Goal: Task Accomplishment & Management: Manage account settings

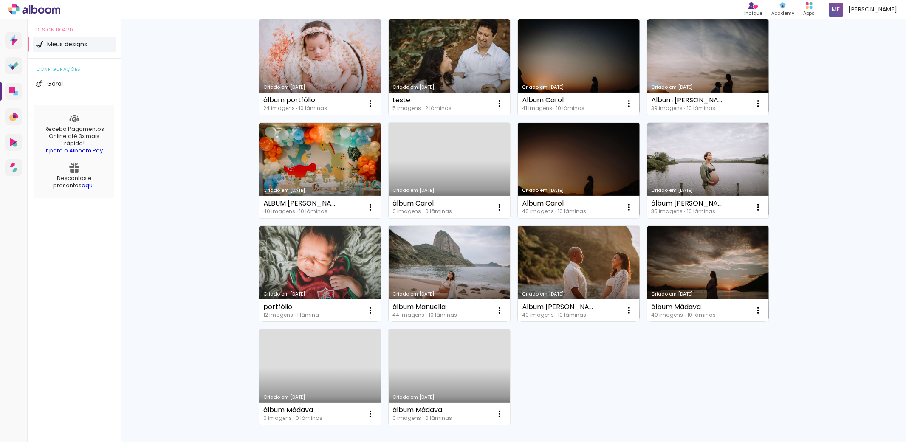
scroll to position [201, 0]
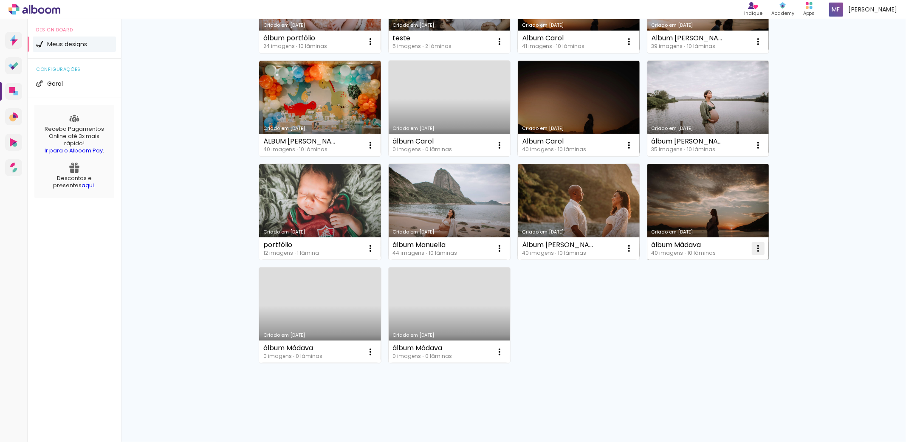
click at [753, 250] on iron-icon at bounding box center [758, 248] width 10 height 10
click at [715, 306] on span "Excluir" at bounding box center [707, 304] width 18 height 6
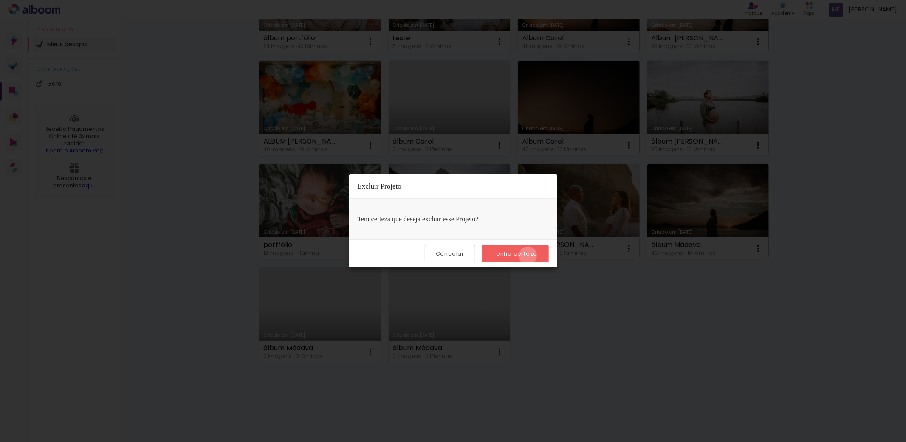
click at [0, 0] on slot "Tenho certeza" at bounding box center [0, 0] width 0 height 0
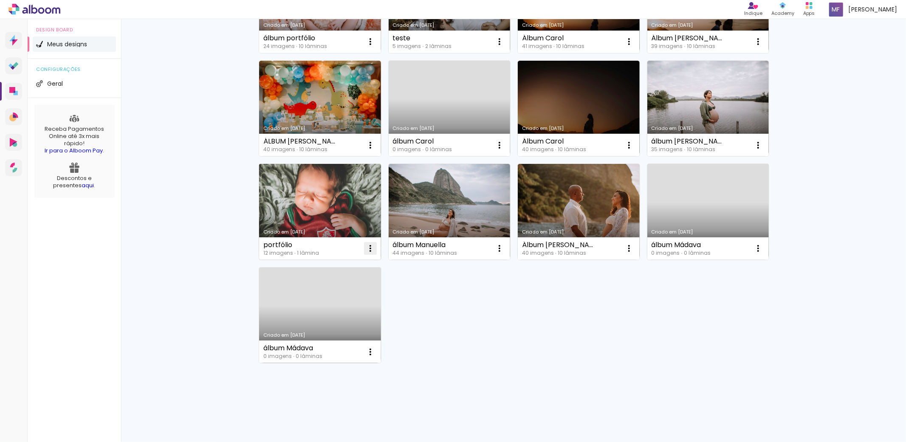
click at [371, 246] on iron-icon at bounding box center [370, 248] width 10 height 10
click at [345, 302] on paper-item "Excluir" at bounding box center [333, 304] width 84 height 17
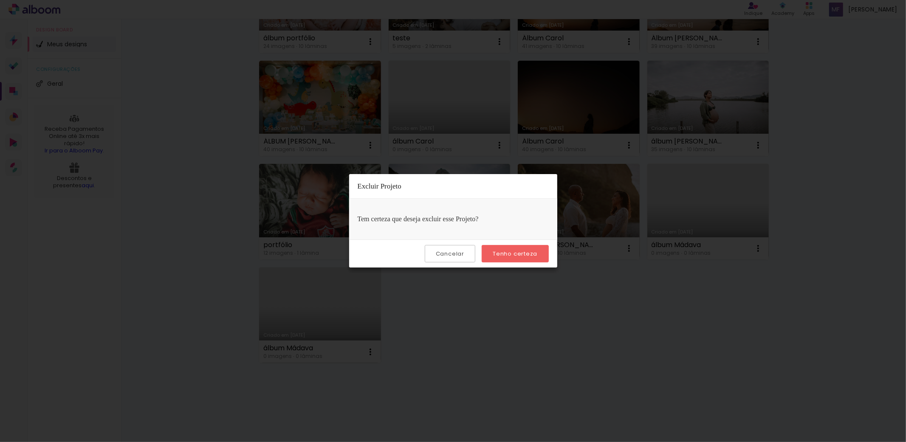
click at [447, 249] on paper-button "Cancelar" at bounding box center [450, 253] width 51 height 17
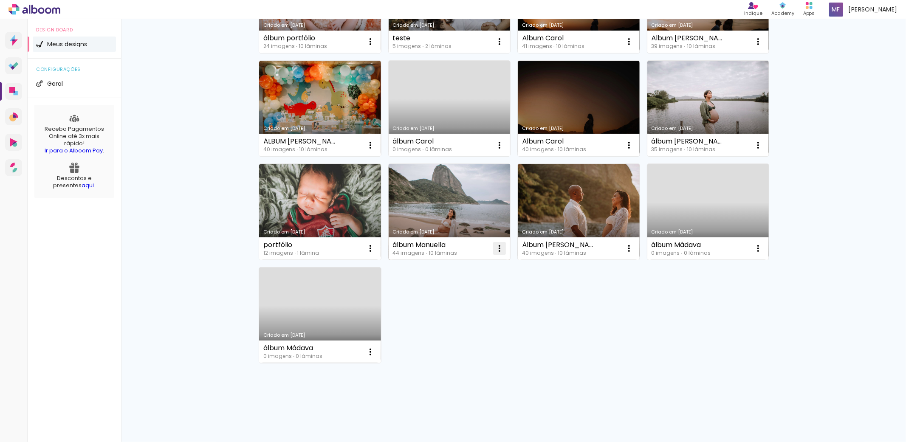
click at [495, 251] on iron-icon at bounding box center [500, 248] width 10 height 10
click at [455, 306] on span "Excluir" at bounding box center [448, 304] width 18 height 6
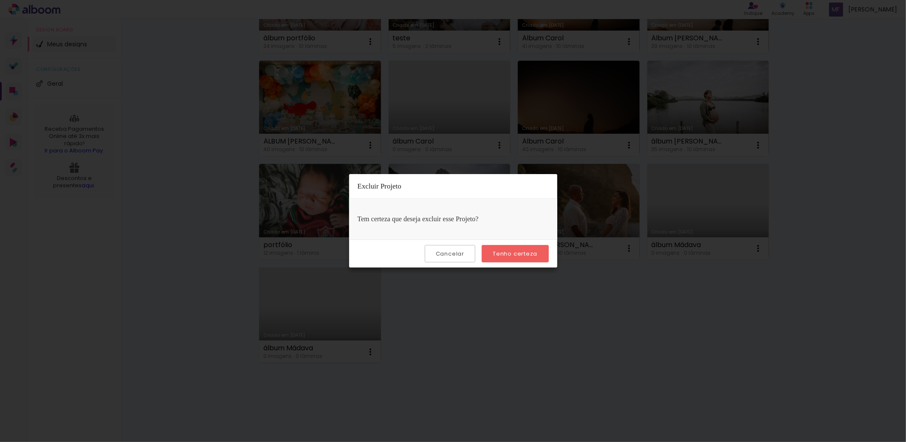
click at [0, 0] on slot "Tenho certeza" at bounding box center [0, 0] width 0 height 0
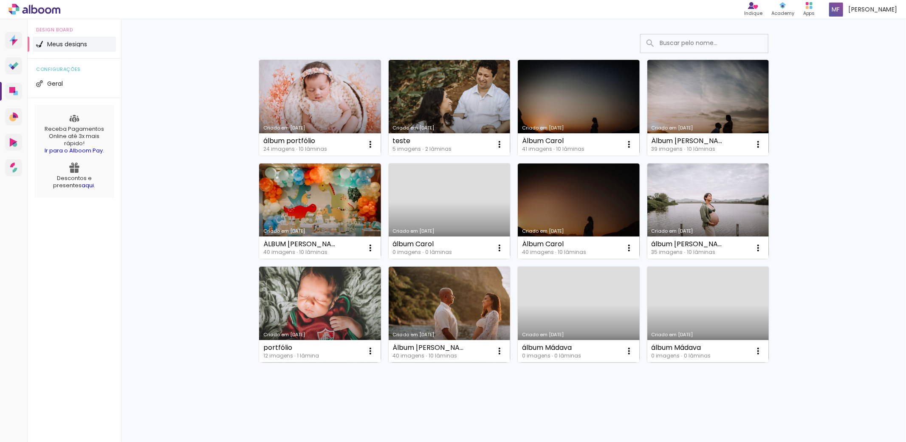
scroll to position [98, 0]
click at [305, 203] on link "Criado em [DATE]" at bounding box center [320, 212] width 122 height 96
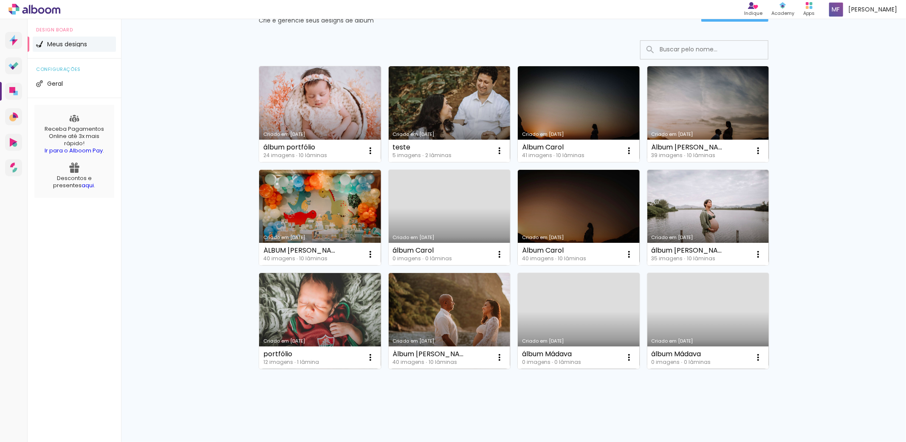
scroll to position [98, 0]
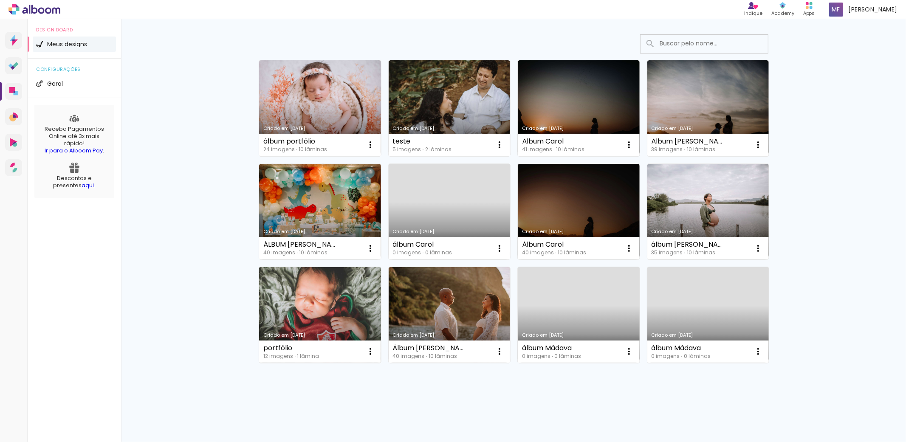
click at [333, 314] on link "Criado em [DATE]" at bounding box center [320, 315] width 122 height 96
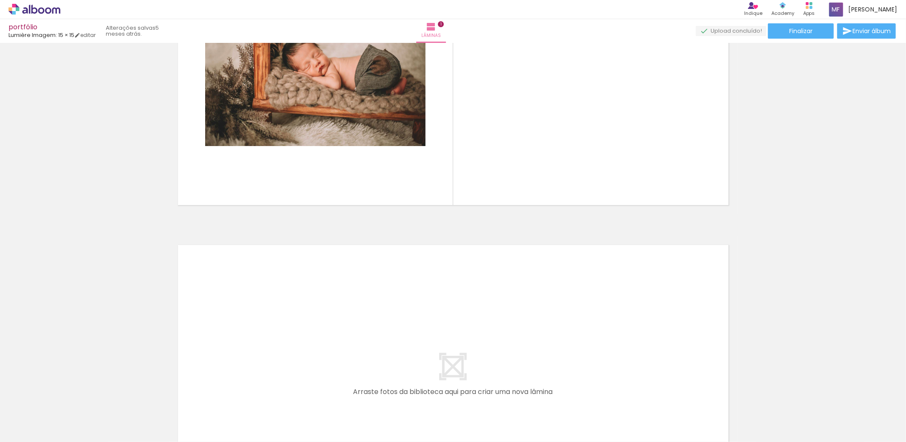
scroll to position [13, 0]
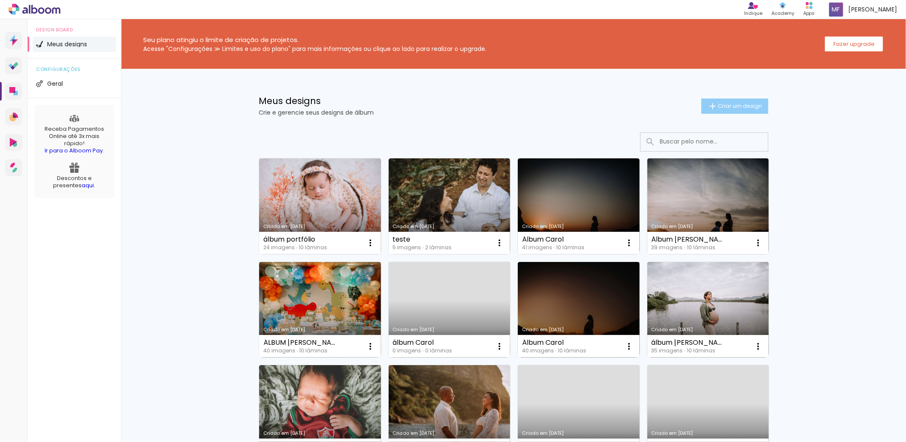
click at [718, 100] on paper-button "Criar um design" at bounding box center [734, 106] width 67 height 15
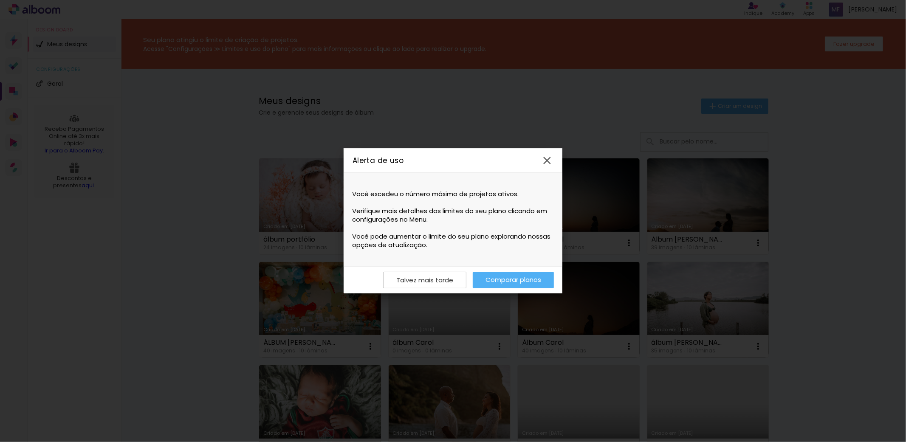
click at [546, 159] on iron-icon at bounding box center [547, 160] width 13 height 13
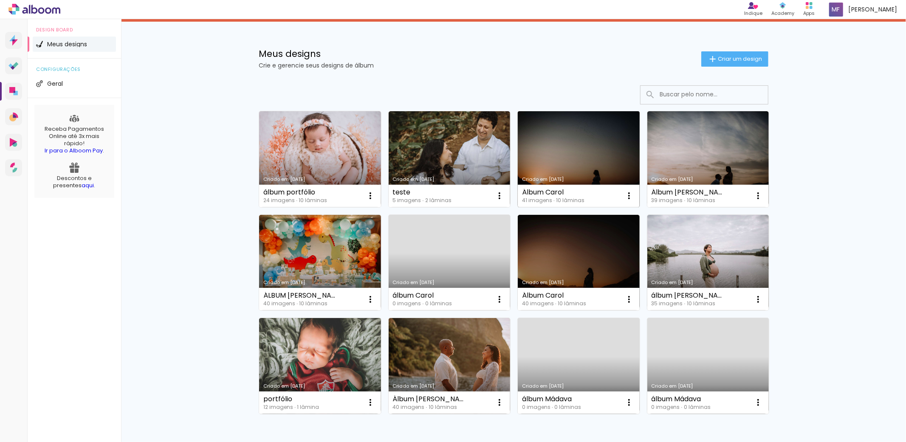
scroll to position [94, 0]
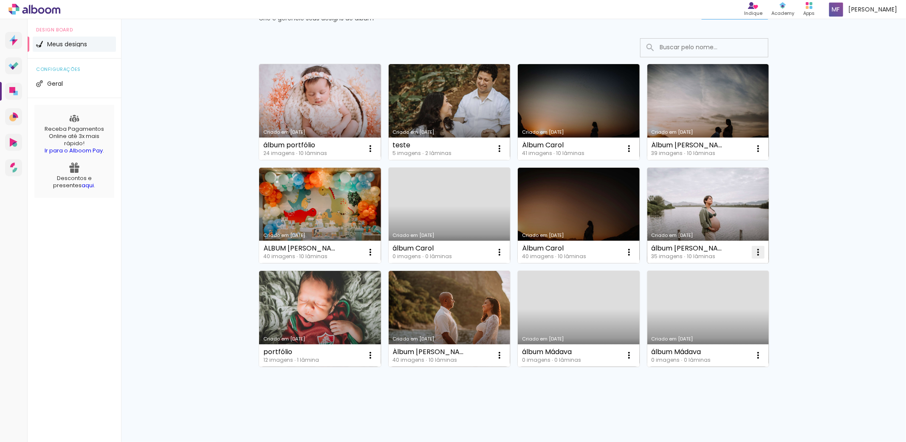
click at [753, 251] on iron-icon at bounding box center [758, 252] width 10 height 10
click at [720, 311] on paper-item "Excluir" at bounding box center [721, 308] width 84 height 17
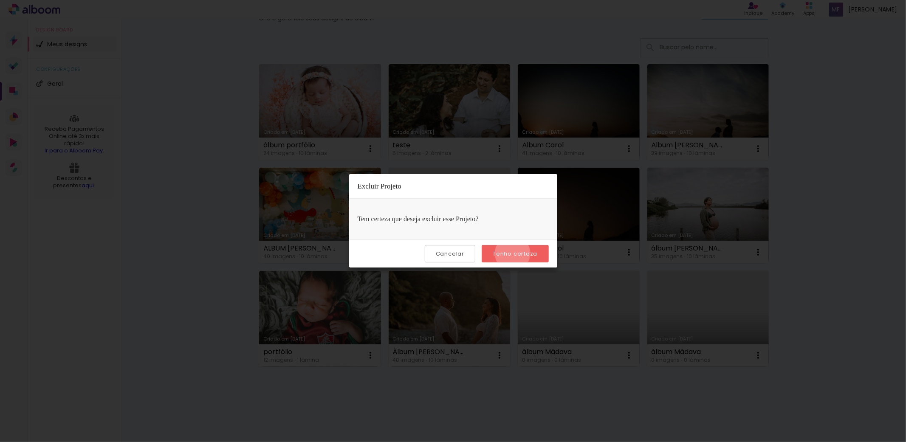
click at [0, 0] on slot "Tenho certeza" at bounding box center [0, 0] width 0 height 0
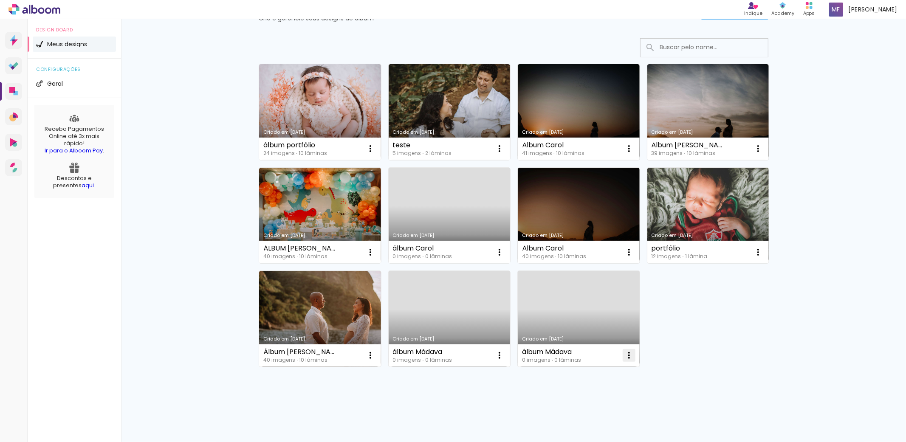
click at [624, 357] on iron-icon at bounding box center [629, 355] width 10 height 10
click at [567, 408] on paper-item "Excluir" at bounding box center [591, 411] width 84 height 17
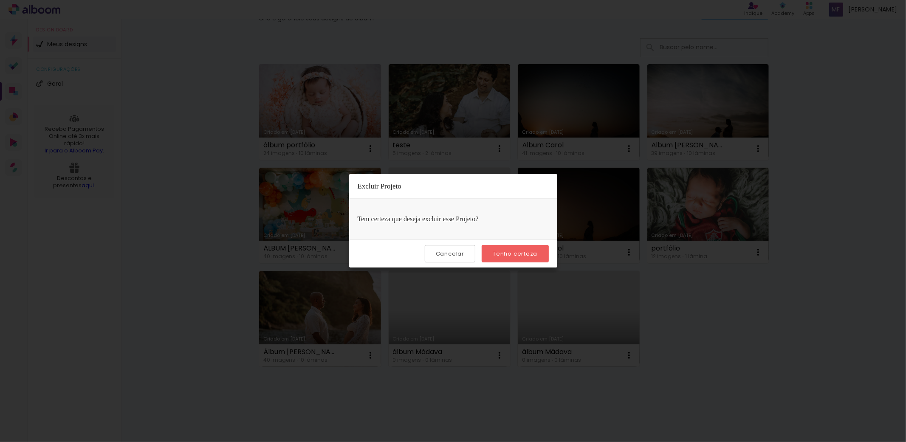
click at [0, 0] on slot "Tenho certeza" at bounding box center [0, 0] width 0 height 0
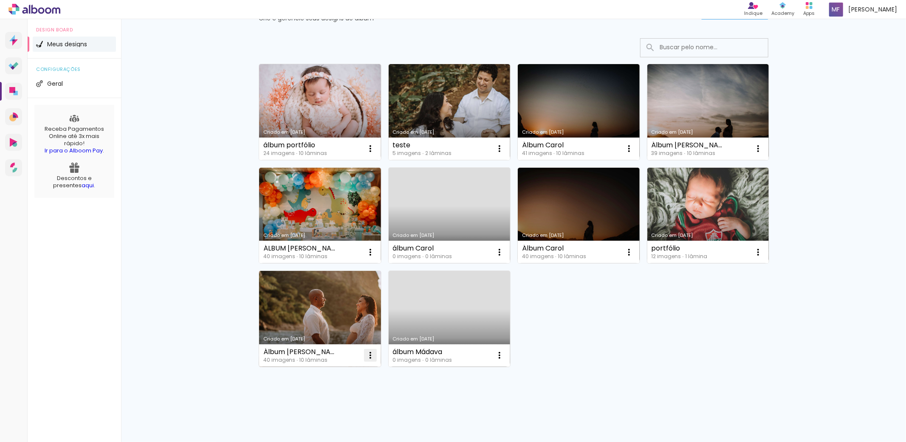
click at [370, 356] on iron-icon at bounding box center [370, 355] width 10 height 10
click at [322, 414] on span "Excluir" at bounding box center [318, 411] width 18 height 6
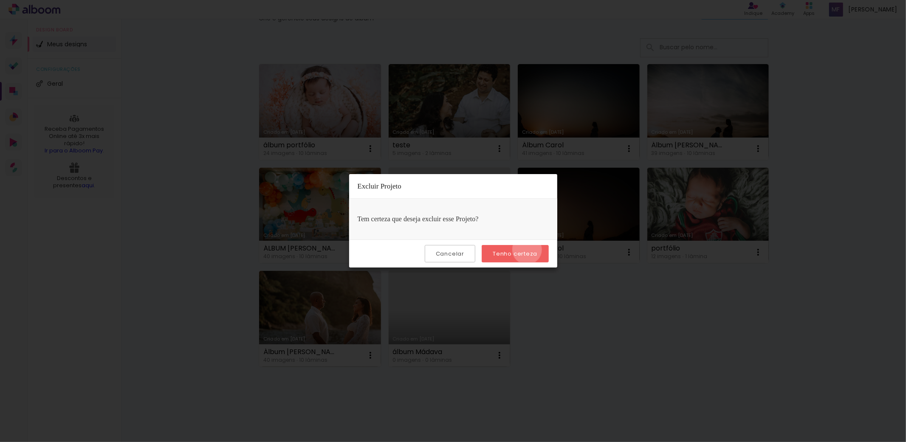
click at [0, 0] on slot "Tenho certeza" at bounding box center [0, 0] width 0 height 0
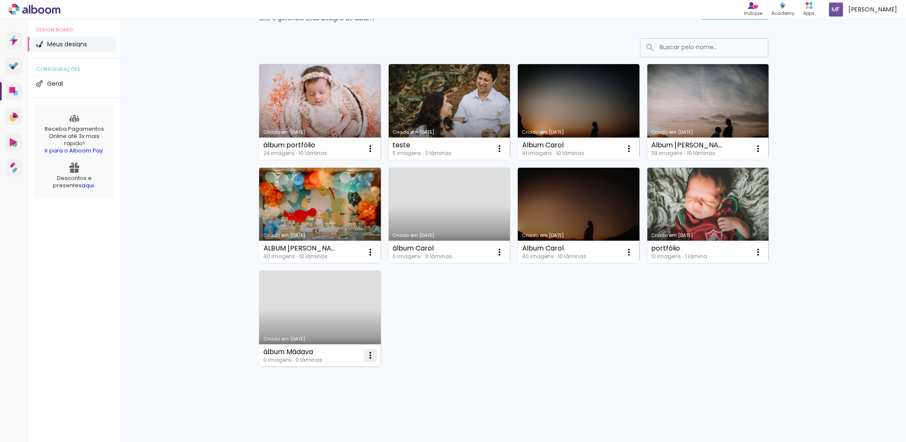
click at [368, 355] on iron-icon at bounding box center [370, 355] width 10 height 10
click at [331, 422] on paper-listbox "Abrir Fazer uma cópia Excluir" at bounding box center [332, 393] width 89 height 59
click at [330, 413] on paper-item "Excluir" at bounding box center [333, 411] width 84 height 17
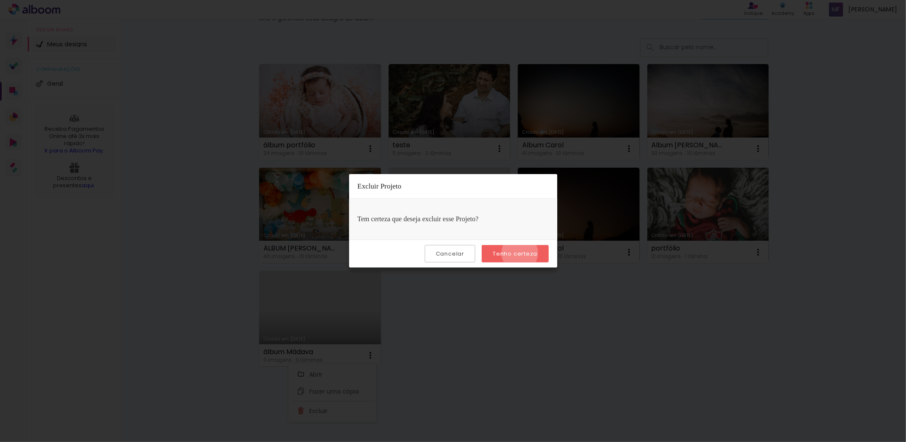
click at [0, 0] on slot "Tenho certeza" at bounding box center [0, 0] width 0 height 0
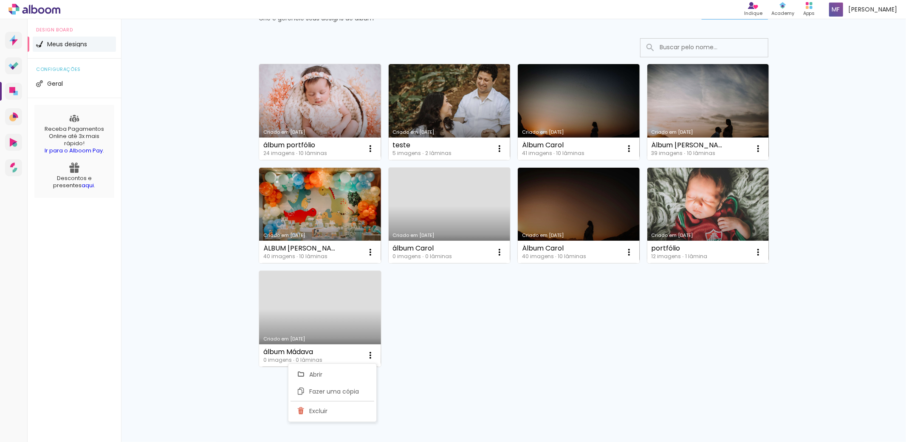
scroll to position [0, 0]
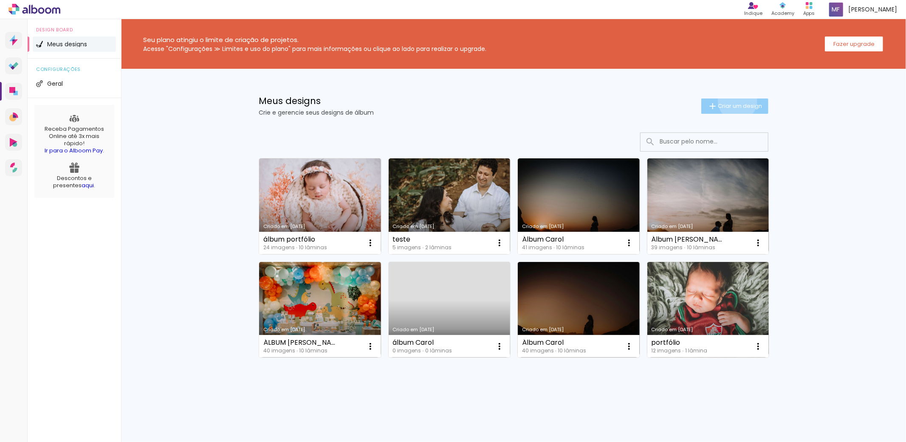
click at [736, 101] on paper-button "Criar um design" at bounding box center [734, 106] width 67 height 15
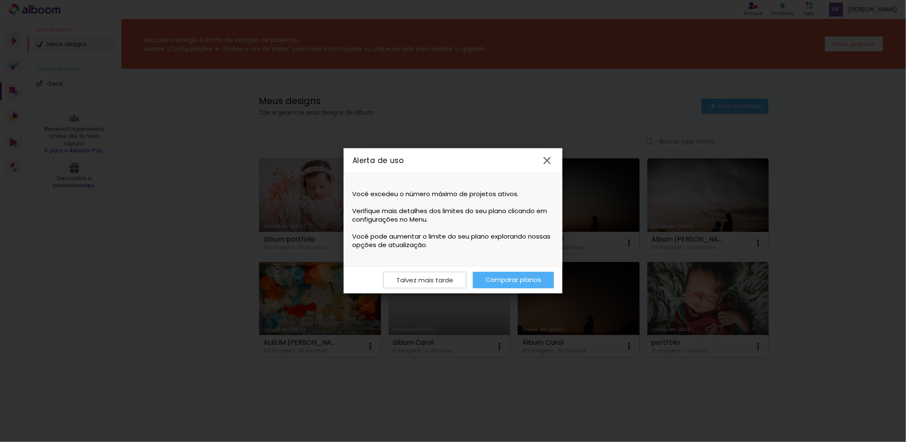
click at [549, 155] on iron-icon at bounding box center [547, 160] width 13 height 13
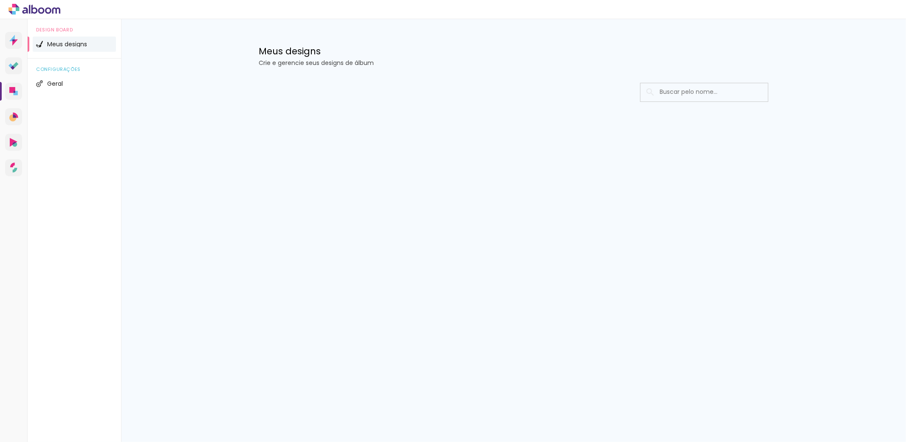
click at [50, 44] on span "Meus designs" at bounding box center [67, 44] width 40 height 6
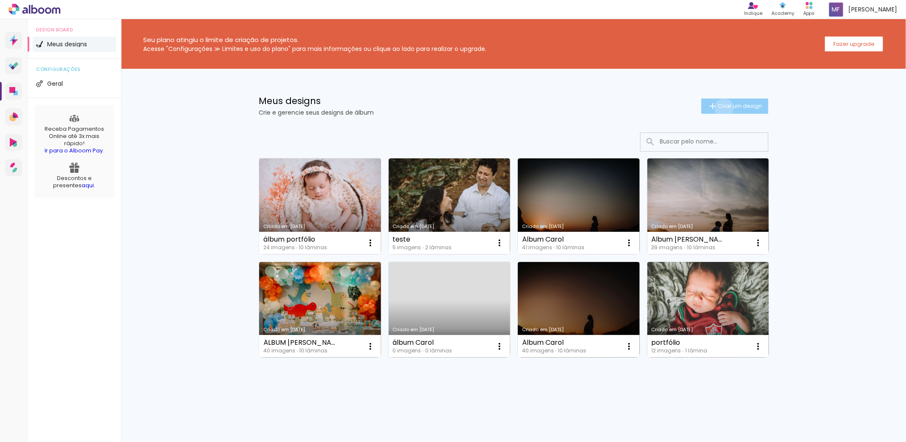
click at [723, 108] on span "Criar um design" at bounding box center [740, 106] width 44 height 6
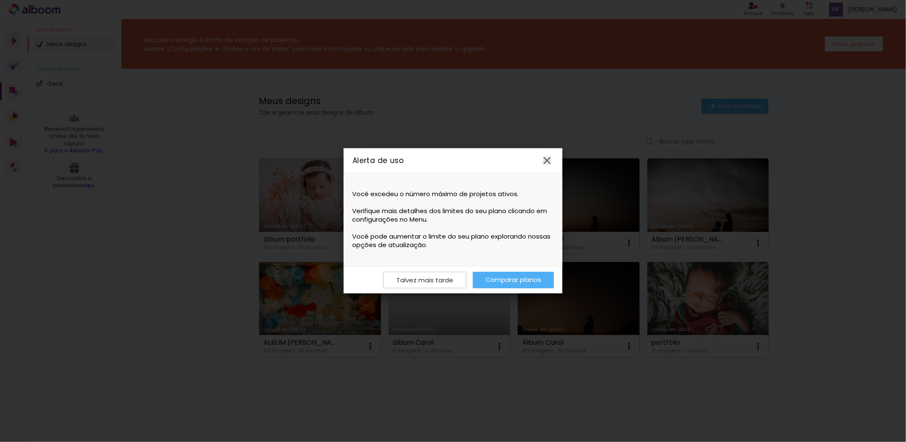
click at [549, 157] on iron-icon at bounding box center [547, 160] width 13 height 13
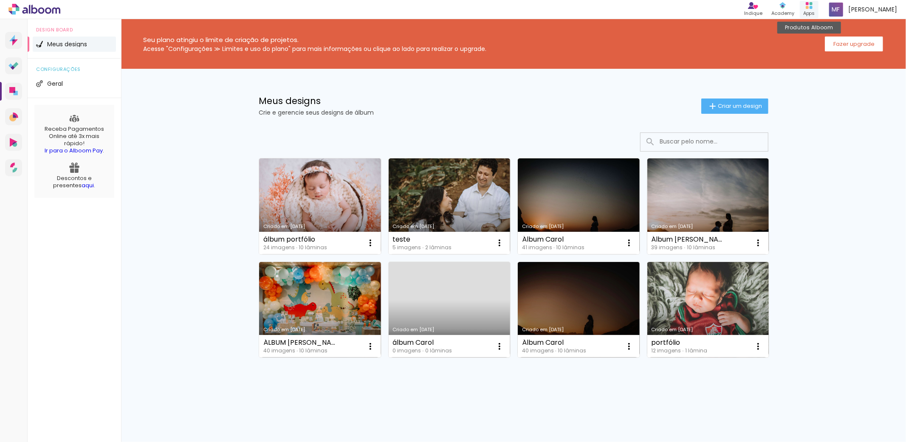
click at [815, 11] on div "Apps" at bounding box center [809, 13] width 12 height 7
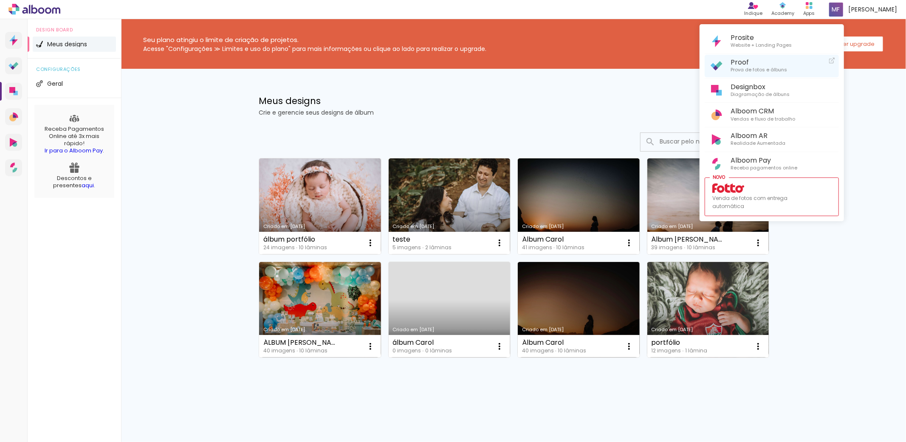
click at [771, 68] on span "Prova de fotos e álbuns" at bounding box center [759, 70] width 57 height 8
click at [759, 91] on span "Diagramação de álbuns" at bounding box center [760, 95] width 59 height 8
click at [497, 245] on div at bounding box center [453, 221] width 906 height 442
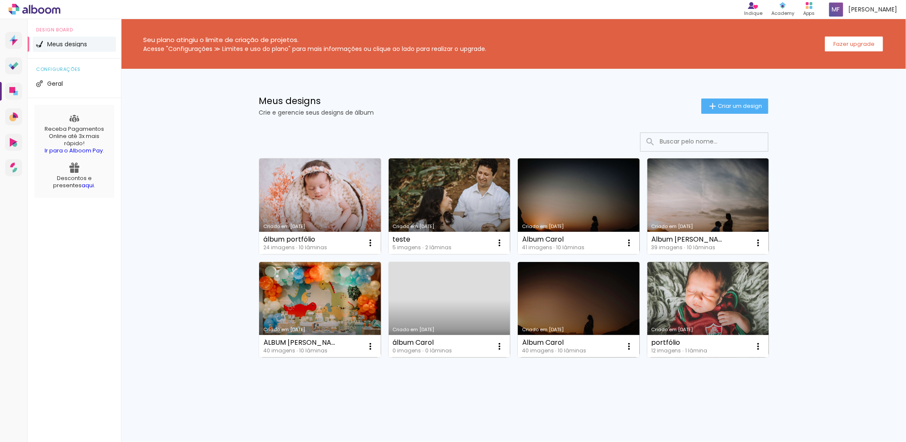
click at [497, 245] on iron-icon at bounding box center [500, 243] width 10 height 10
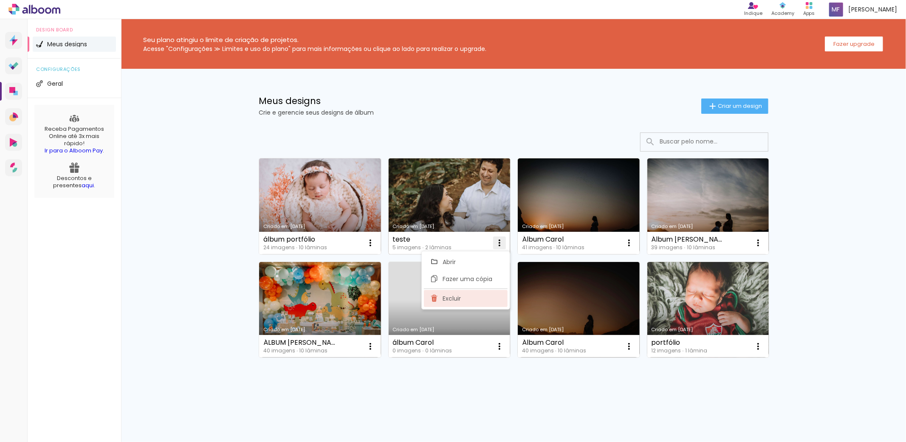
click at [472, 302] on paper-item "Excluir" at bounding box center [466, 298] width 84 height 17
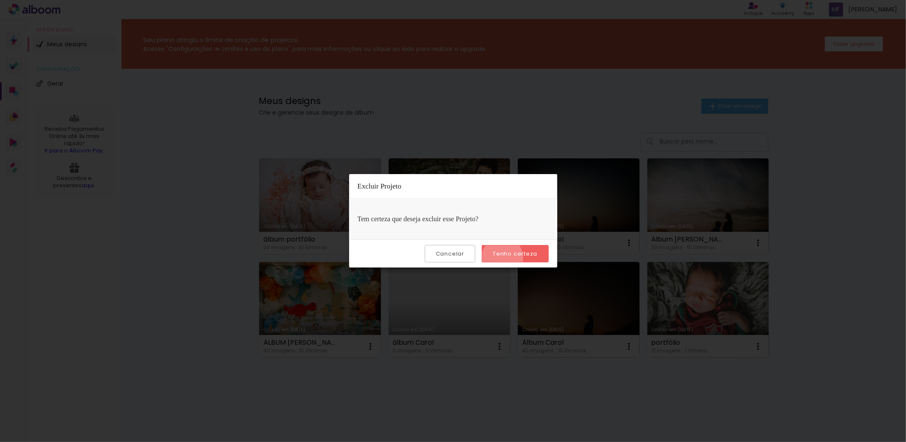
click at [504, 258] on paper-button "Tenho certeza" at bounding box center [515, 253] width 67 height 17
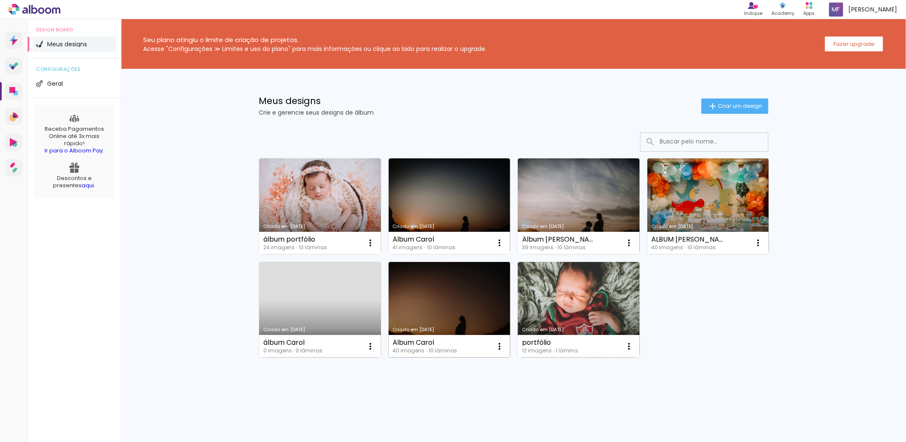
click at [455, 294] on link "Criado em [DATE]" at bounding box center [450, 310] width 122 height 96
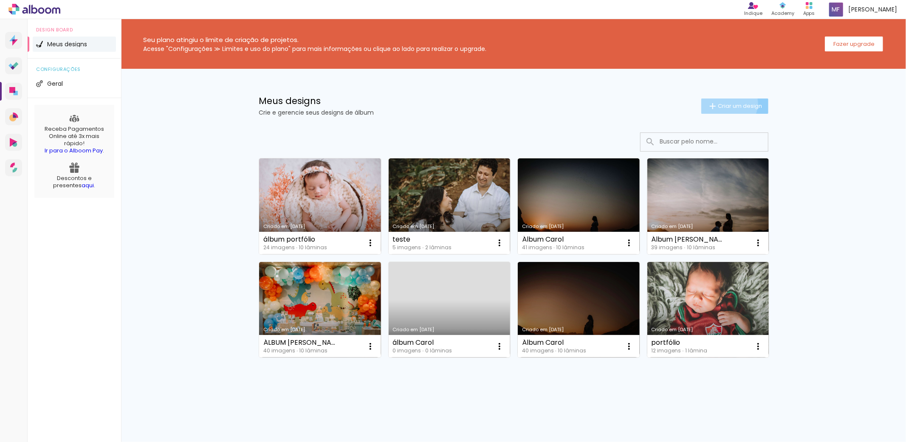
click at [727, 103] on span "Criar um design" at bounding box center [740, 106] width 44 height 6
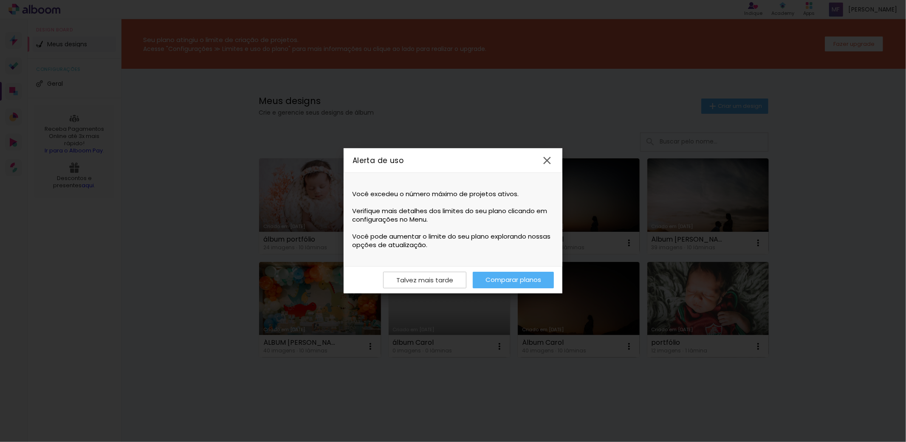
click at [515, 282] on link "Comparar planos" at bounding box center [513, 280] width 81 height 17
click at [0, 0] on slot "Talvez mais tarde" at bounding box center [0, 0] width 0 height 0
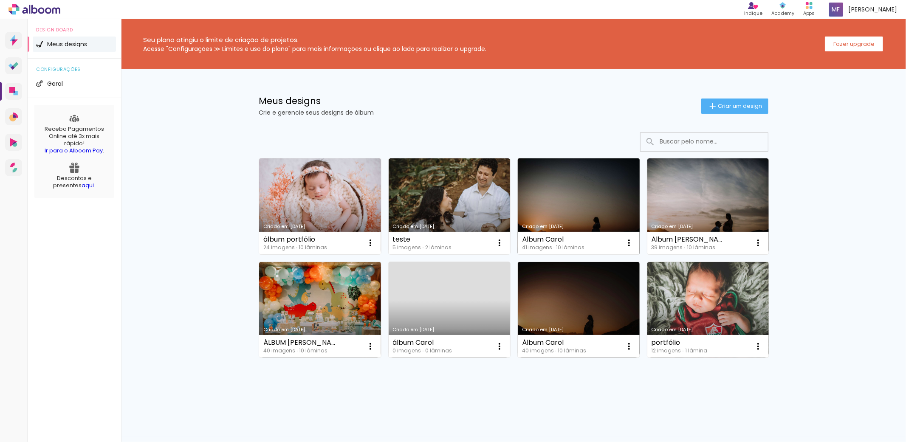
click at [606, 202] on link "Criado em [DATE]" at bounding box center [579, 206] width 122 height 96
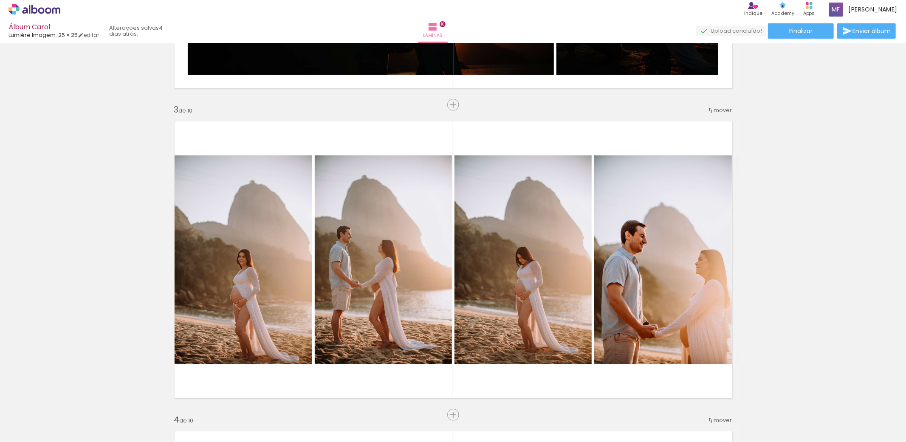
scroll to position [613, 0]
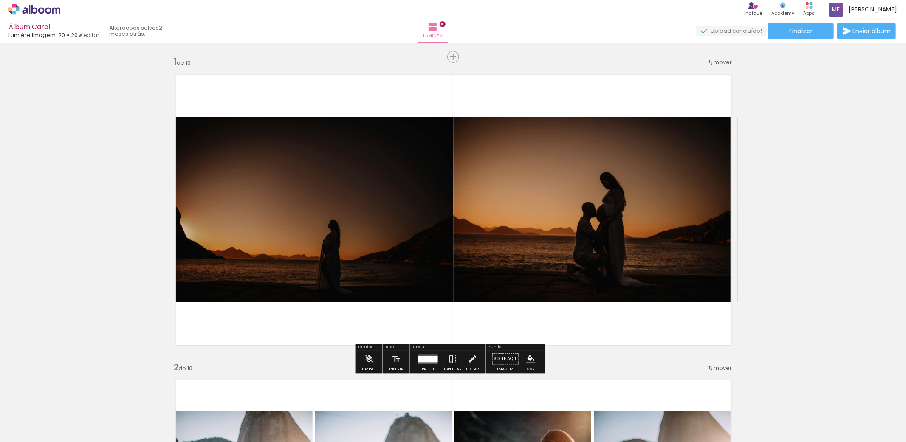
scroll to position [425, 0]
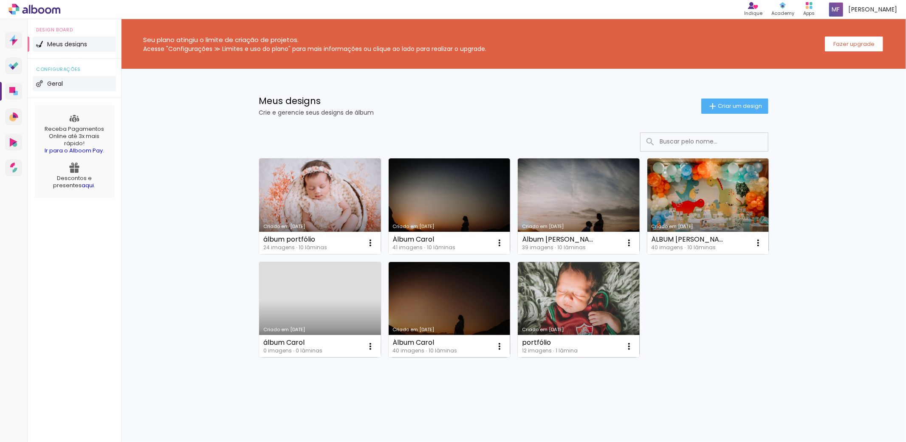
click at [58, 85] on span "Geral" at bounding box center [55, 84] width 16 height 6
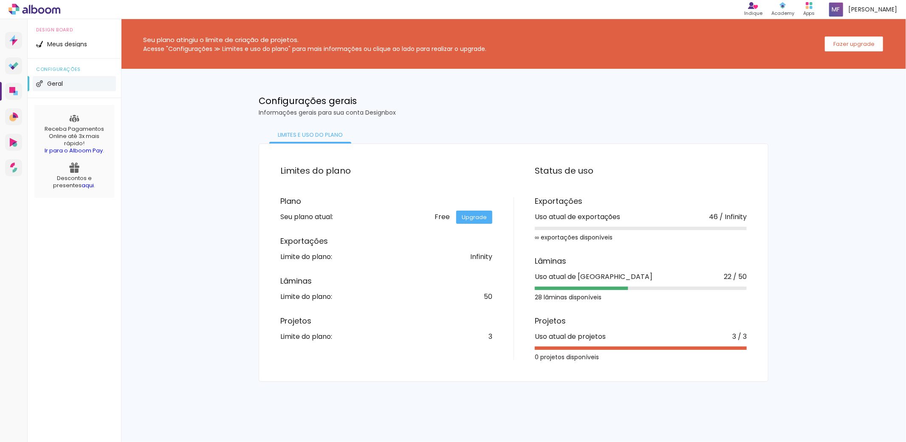
click at [609, 353] on div "Projetos Uso atual de projetos 3 / 3 0 projetos disponíveis" at bounding box center [641, 338] width 212 height 43
click at [474, 216] on link "Upgrade" at bounding box center [474, 217] width 36 height 13
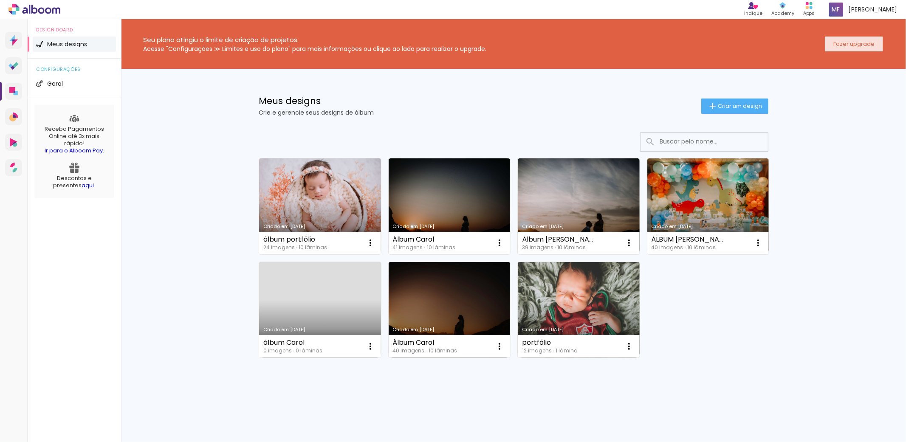
click at [846, 39] on paper-button "Fazer upgrade" at bounding box center [854, 44] width 58 height 15
click at [843, 5] on span at bounding box center [836, 10] width 14 height 14
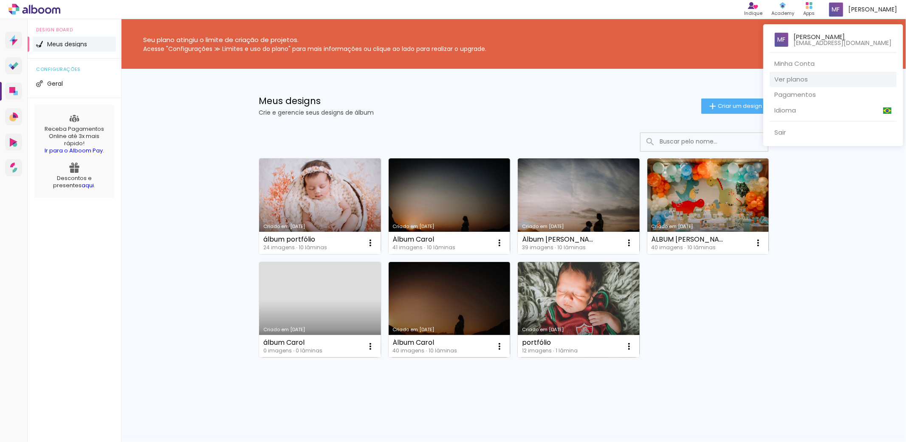
click at [782, 79] on link "Ver planos" at bounding box center [833, 80] width 127 height 16
click at [782, 132] on link "Sair" at bounding box center [833, 133] width 127 height 16
